Goal: Transaction & Acquisition: Book appointment/travel/reservation

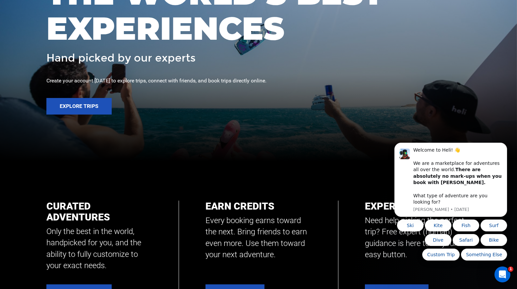
scroll to position [128, 0]
click at [77, 109] on button "Explore Trips" at bounding box center [78, 106] width 65 height 17
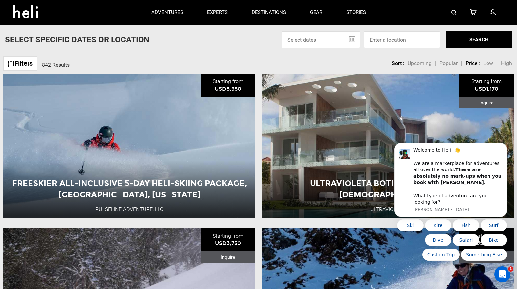
click at [493, 13] on icon at bounding box center [492, 12] width 6 height 9
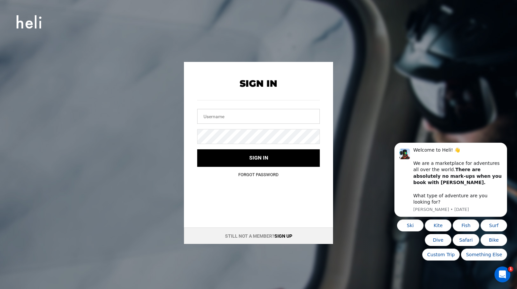
click at [211, 115] on input "text" at bounding box center [258, 116] width 123 height 15
click at [282, 237] on link "Sign up" at bounding box center [283, 235] width 18 height 5
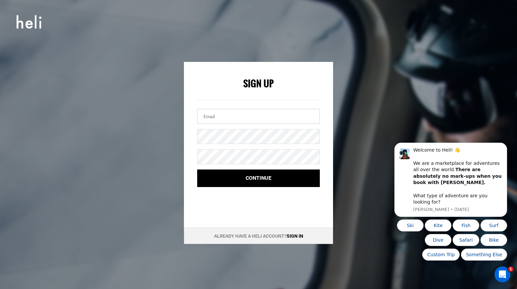
click at [206, 114] on input "email" at bounding box center [258, 116] width 123 height 15
click at [210, 118] on input "maya" at bounding box center [258, 116] width 123 height 15
click at [248, 117] on input "[EMAIL_ADDRESS][PERSON_NAME]" at bounding box center [258, 116] width 123 height 15
click at [210, 117] on input "[EMAIL_ADDRESS][PERSON_NAME][DOMAIN_NAME]" at bounding box center [258, 116] width 123 height 15
click at [260, 115] on input "[PERSON_NAME][EMAIL_ADDRESS][PERSON_NAME][DOMAIN_NAME]" at bounding box center [258, 116] width 123 height 15
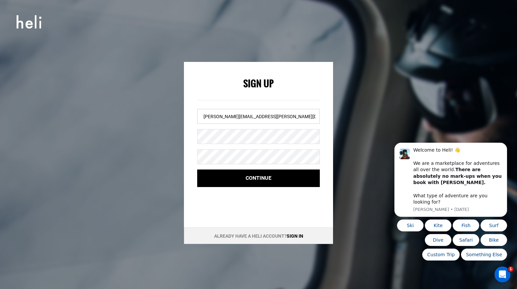
type input "[PERSON_NAME][EMAIL_ADDRESS][PERSON_NAME][DOMAIN_NAME]"
click at [193, 185] on div "Sign Up [EMAIL_ADDRESS][PERSON_NAME][DOMAIN_NAME] Password and Confirm Password…" at bounding box center [258, 128] width 149 height 132
click at [182, 212] on div "Sign Up [EMAIL_ADDRESS][PERSON_NAME][DOMAIN_NAME] Continue Already have a Heli …" at bounding box center [258, 153] width 298 height 182
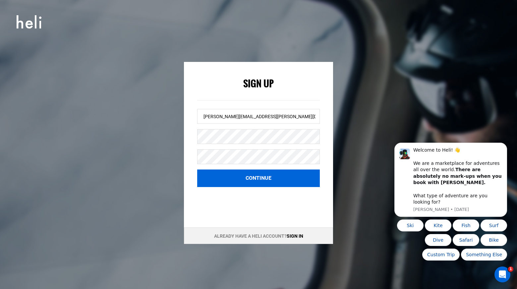
click at [264, 178] on button "Continue" at bounding box center [258, 179] width 123 height 18
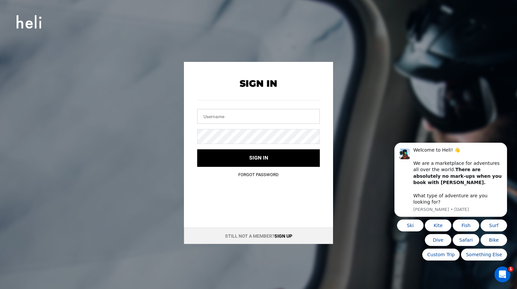
click at [209, 119] on input "text" at bounding box center [258, 116] width 123 height 15
type input "[PERSON_NAME][EMAIL_ADDRESS][PERSON_NAME][DOMAIN_NAME]"
click at [249, 174] on link "Forgot Password" at bounding box center [258, 174] width 40 height 5
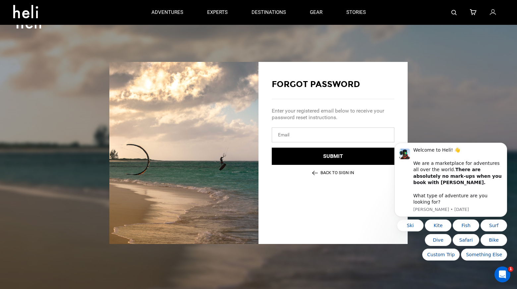
click at [296, 133] on input "email" at bounding box center [333, 134] width 123 height 15
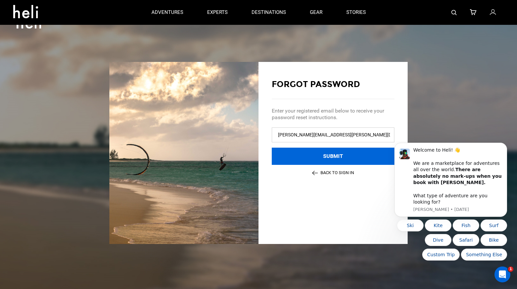
type input "[PERSON_NAME][EMAIL_ADDRESS][PERSON_NAME][DOMAIN_NAME]"
click at [333, 156] on button "Submit" at bounding box center [333, 157] width 123 height 18
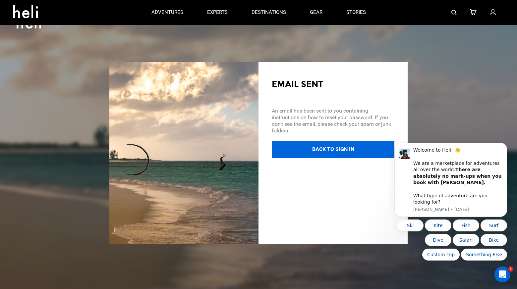
click at [323, 150] on button "Back to Sign In" at bounding box center [333, 150] width 123 height 18
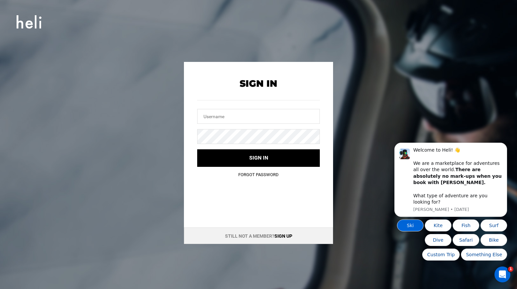
click at [408, 226] on button "Ski" at bounding box center [410, 226] width 26 height 12
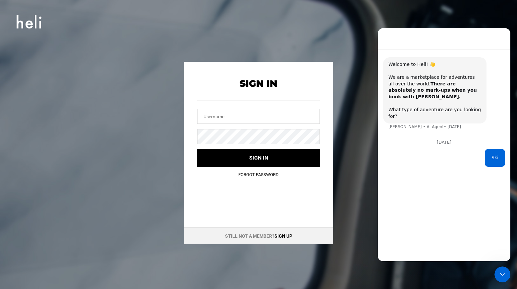
click at [373, 265] on div "Sign In Sign In Sign in Forgot Password Still not a member? Sign up" at bounding box center [258, 144] width 517 height 289
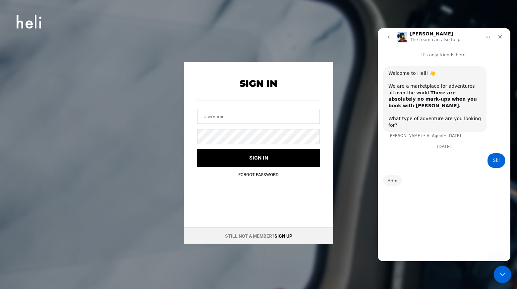
click at [501, 273] on icon "Close Intercom Messenger" at bounding box center [501, 274] width 8 height 8
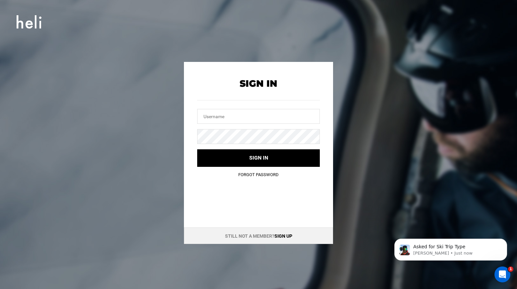
click at [413, 198] on div "Asked for Ski Trip Type [PERSON_NAME] • Just now" at bounding box center [450, 219] width 122 height 83
click at [211, 119] on input "text" at bounding box center [258, 116] width 123 height 15
click at [441, 251] on p "[PERSON_NAME] • 3m ago" at bounding box center [455, 253] width 85 height 6
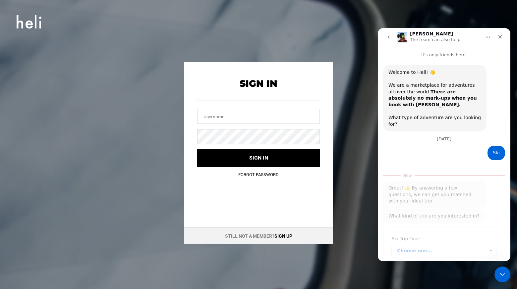
scroll to position [6, 0]
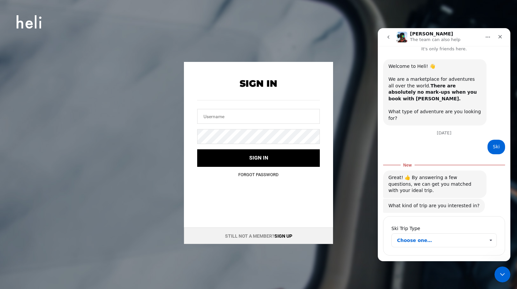
click at [488, 234] on span "Choose one…" at bounding box center [490, 240] width 12 height 13
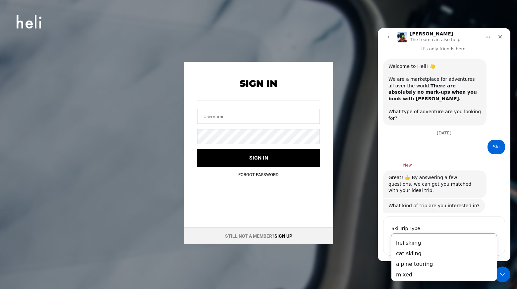
scroll to position [0, 0]
click at [496, 144] on div "Ski" at bounding box center [495, 147] width 7 height 7
click at [501, 35] on icon "Close" at bounding box center [499, 36] width 5 height 5
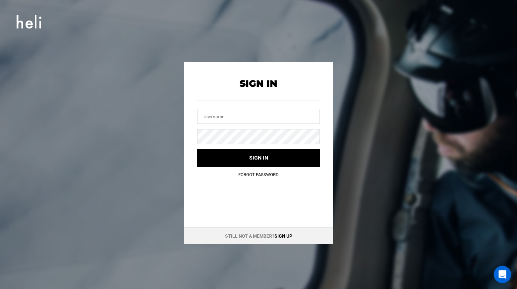
click at [501, 273] on icon "Open Intercom Messenger" at bounding box center [501, 273] width 5 height 5
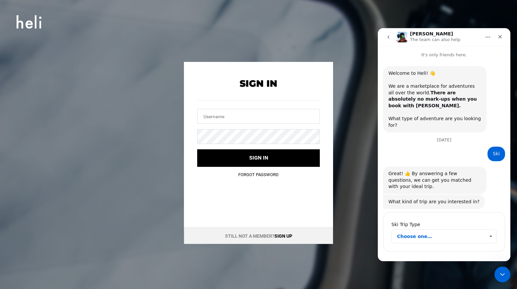
click at [489, 230] on span "Choose one…" at bounding box center [490, 236] width 12 height 13
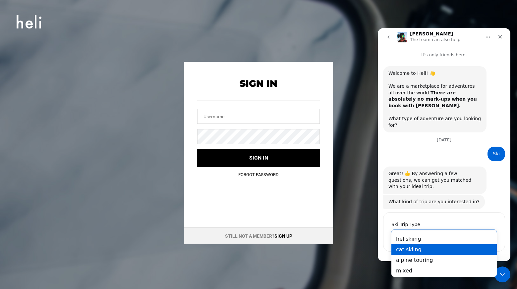
click at [454, 250] on div "cat skiing" at bounding box center [443, 249] width 105 height 11
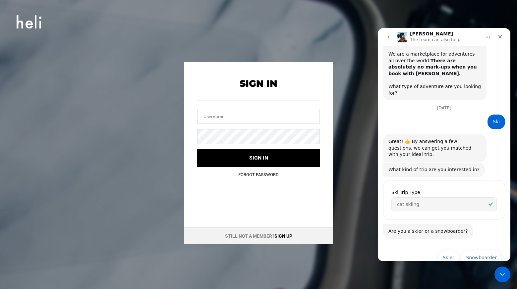
scroll to position [33, 0]
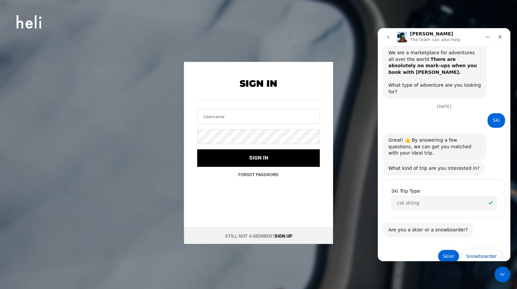
click at [448, 250] on button "Skier" at bounding box center [448, 256] width 22 height 13
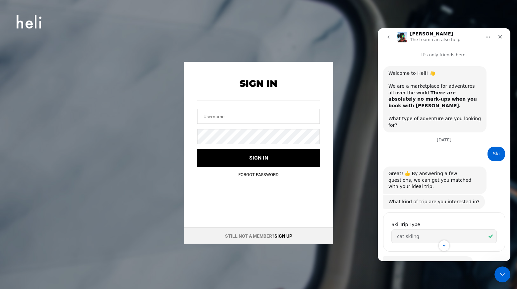
scroll to position [96, 0]
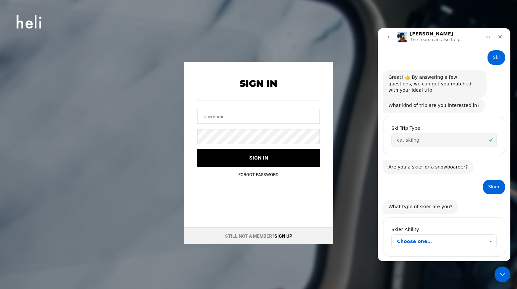
click at [490, 235] on span "Choose one…" at bounding box center [490, 241] width 12 height 13
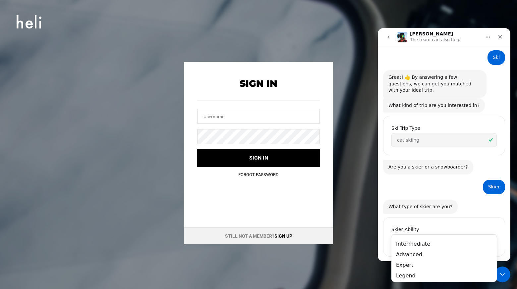
scroll to position [0, 0]
click at [454, 262] on div "Expert" at bounding box center [443, 265] width 105 height 11
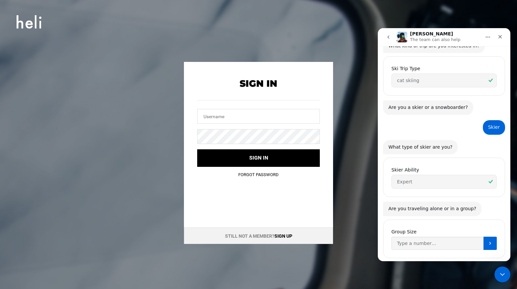
scroll to position [157, 0]
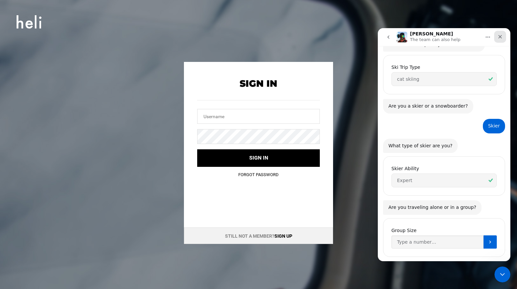
click at [499, 33] on div "Close" at bounding box center [500, 37] width 12 height 12
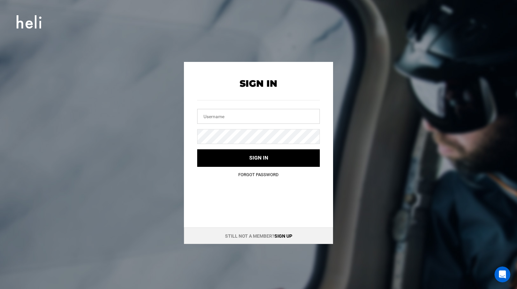
click at [205, 118] on input "text" at bounding box center [258, 116] width 123 height 15
type input "[PERSON_NAME][EMAIL_ADDRESS][PERSON_NAME][DOMAIN_NAME]"
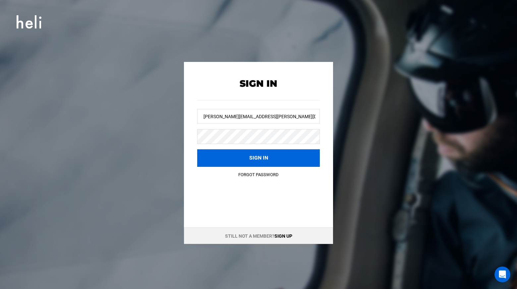
click at [253, 159] on button "Sign in" at bounding box center [258, 158] width 123 height 18
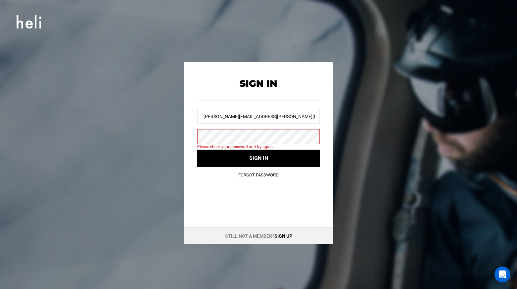
click at [411, 108] on div "Sign In Sign In [EMAIL_ADDRESS][PERSON_NAME][DOMAIN_NAME] Please check your pas…" at bounding box center [258, 144] width 517 height 289
